Goal: Use online tool/utility: Utilize a website feature to perform a specific function

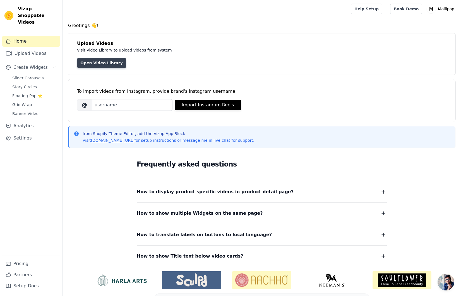
click at [113, 66] on link "Open Video Library" at bounding box center [101, 63] width 49 height 10
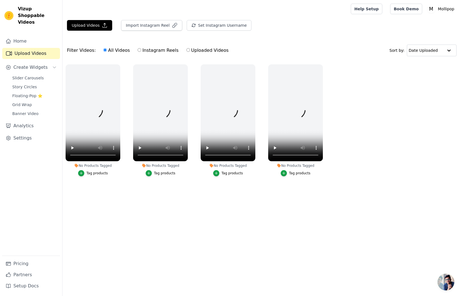
click at [197, 50] on label "Uploaded Videos" at bounding box center [207, 50] width 43 height 7
click at [190, 50] on input "Uploaded Videos" at bounding box center [188, 50] width 4 height 4
radio input "true"
click at [31, 75] on span "Slider Carousels" at bounding box center [28, 78] width 32 height 6
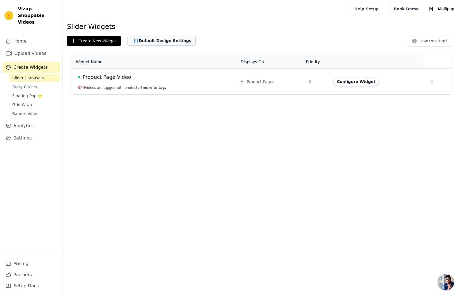
click at [149, 44] on button "Default Design Settings" at bounding box center [161, 41] width 68 height 10
